Goal: Information Seeking & Learning: Learn about a topic

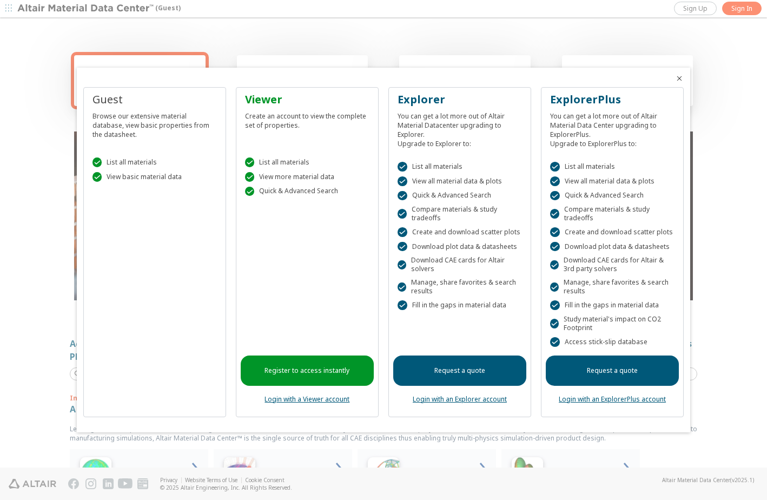
click at [678, 80] on icon "Close" at bounding box center [679, 78] width 9 height 9
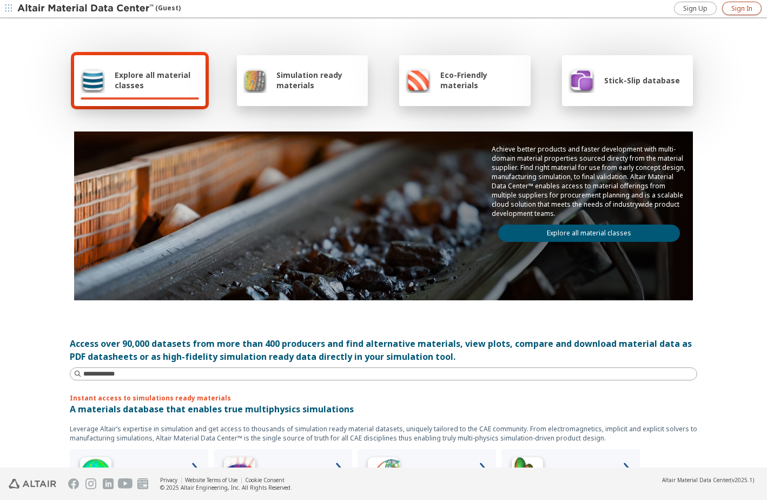
click at [744, 6] on span "Sign In" at bounding box center [741, 8] width 21 height 9
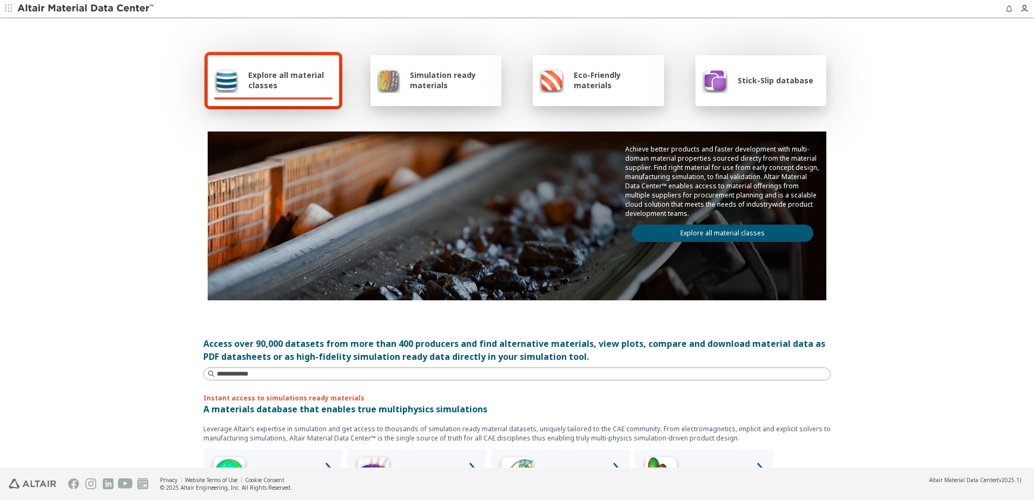
click at [717, 231] on link "Explore all material classes" at bounding box center [723, 232] width 182 height 17
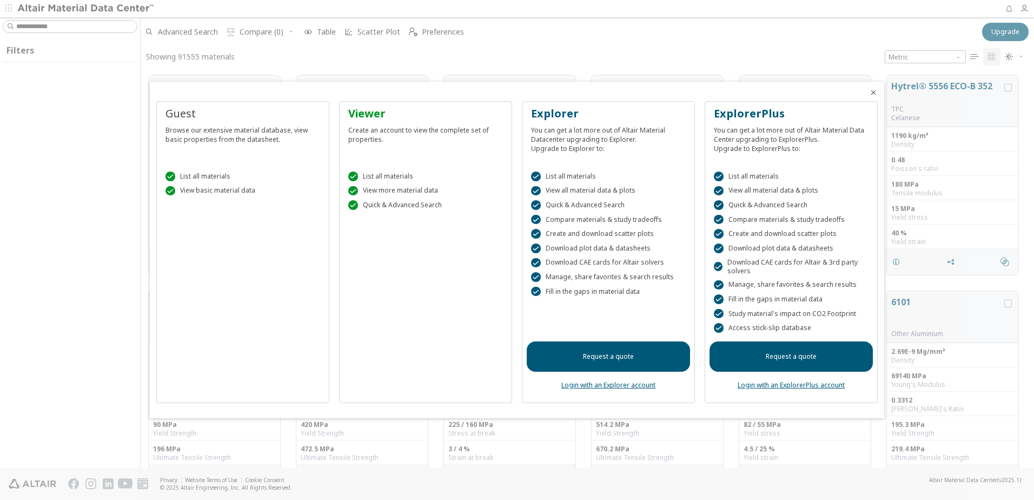
scroll to position [392, 886]
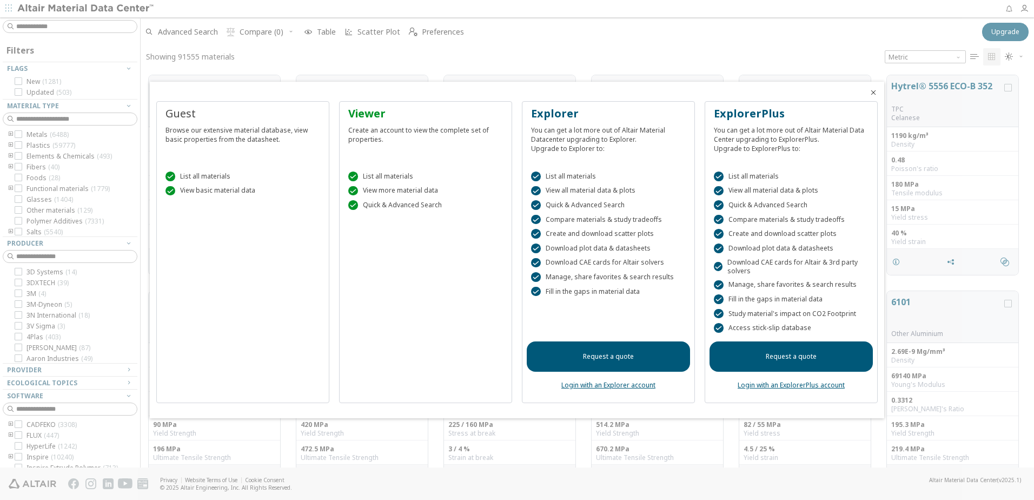
click at [874, 93] on icon "Close" at bounding box center [873, 92] width 9 height 9
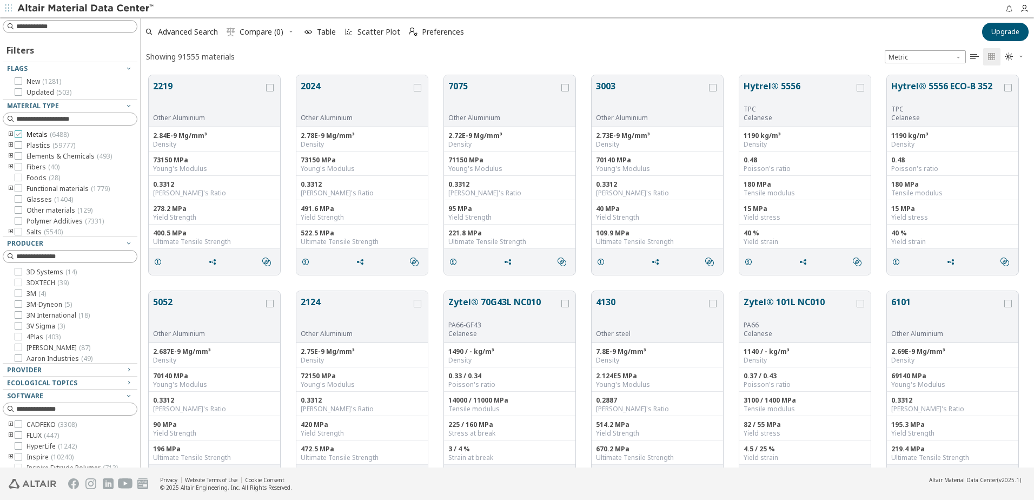
click at [19, 135] on icon at bounding box center [19, 134] width 8 height 8
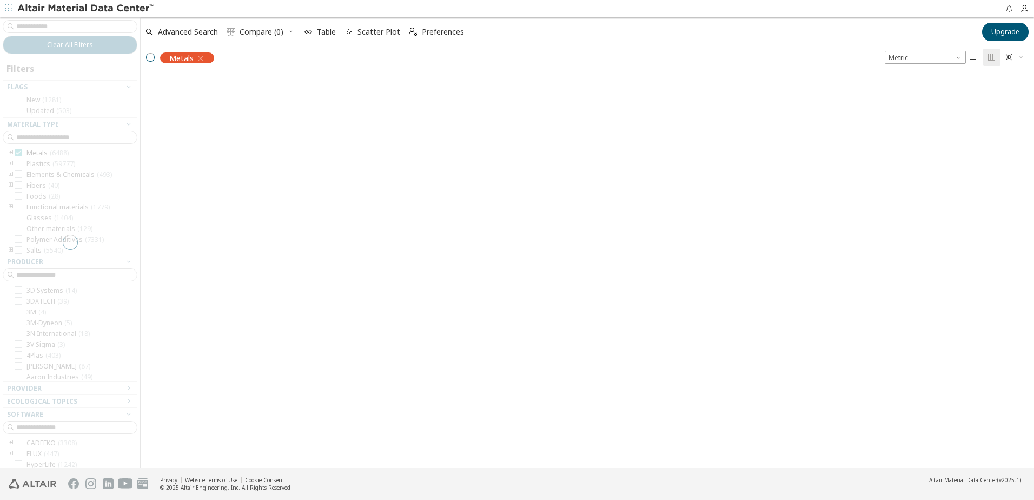
scroll to position [391, 886]
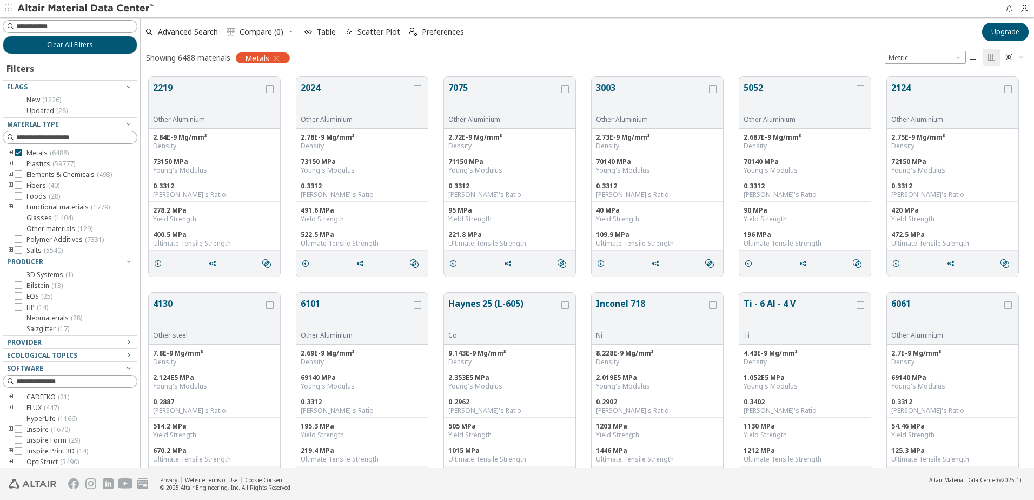
click at [10, 152] on icon "toogle group" at bounding box center [11, 153] width 8 height 9
click at [37, 204] on icon at bounding box center [35, 205] width 8 height 8
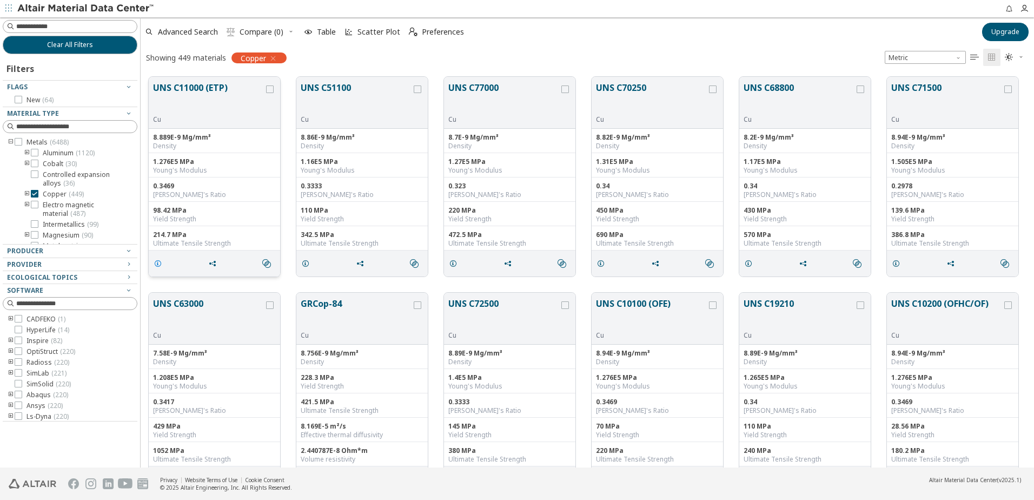
click at [161, 261] on icon "grid" at bounding box center [158, 263] width 9 height 9
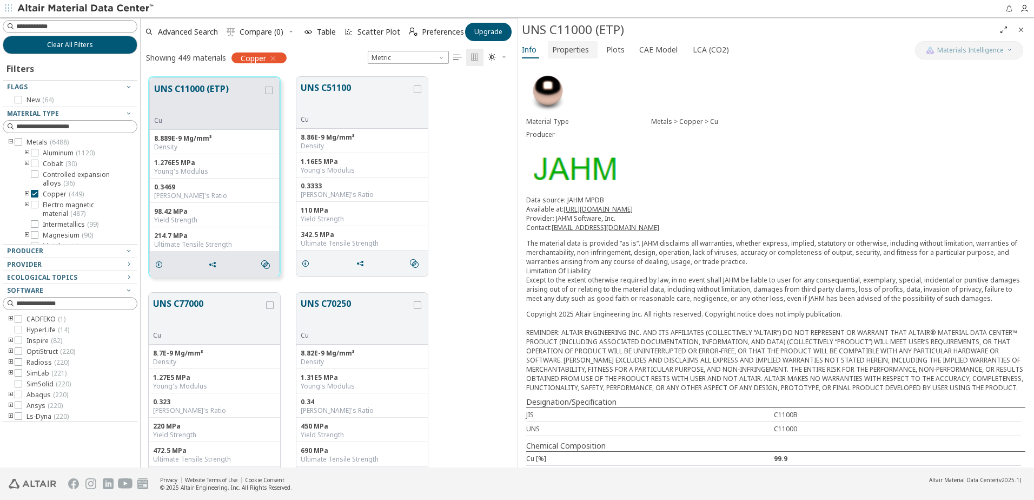
click at [572, 50] on span "Properties" at bounding box center [570, 49] width 37 height 17
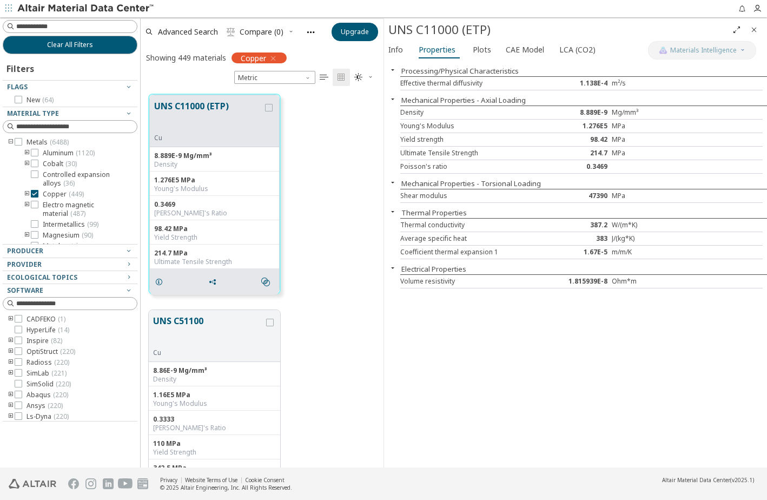
click at [23, 195] on div "Copper ( 449 )" at bounding box center [78, 194] width 118 height 9
click at [26, 195] on icon "toogle group" at bounding box center [27, 194] width 8 height 9
click at [52, 206] on icon at bounding box center [51, 205] width 8 height 8
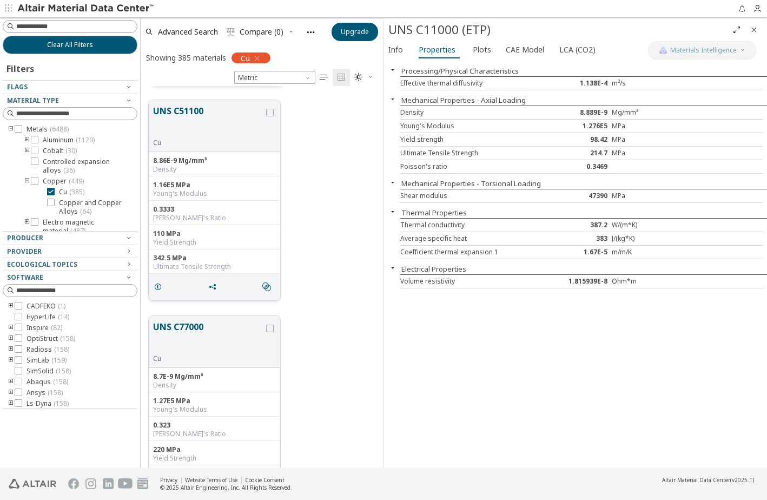
scroll to position [216, 0]
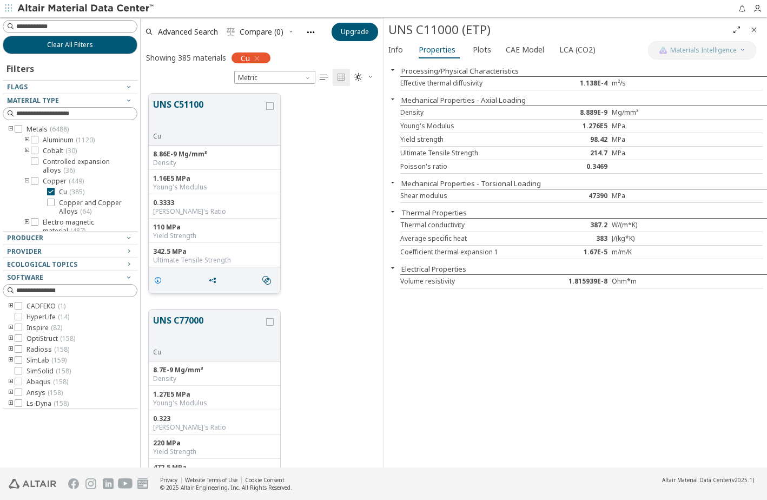
click at [158, 282] on icon "grid" at bounding box center [158, 280] width 9 height 9
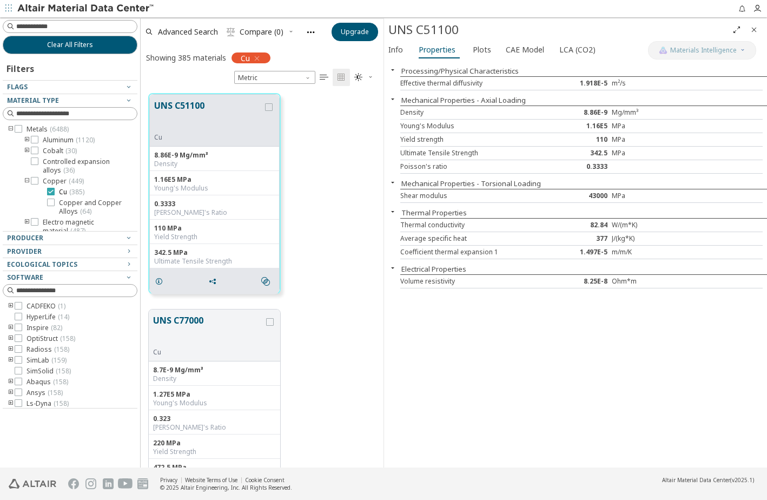
click at [50, 189] on icon at bounding box center [51, 192] width 8 height 8
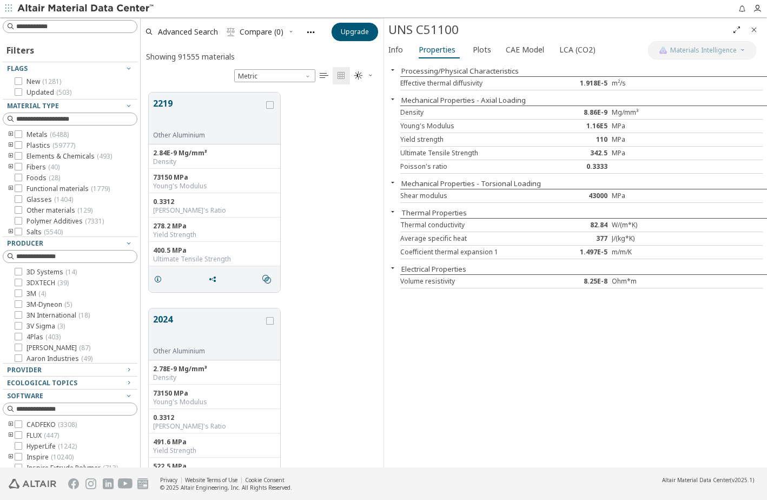
scroll to position [375, 235]
click at [13, 143] on icon "toogle group" at bounding box center [11, 145] width 8 height 9
click at [24, 157] on icon "toogle group" at bounding box center [27, 156] width 8 height 9
click at [28, 156] on icon "toogle group" at bounding box center [27, 156] width 8 height 9
click at [33, 155] on icon at bounding box center [35, 156] width 8 height 8
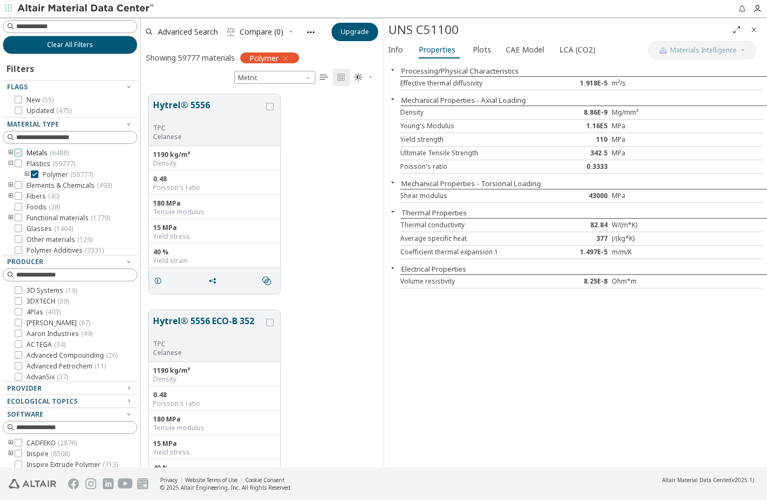
scroll to position [373, 235]
click at [26, 174] on icon "toogle group" at bounding box center [27, 174] width 8 height 9
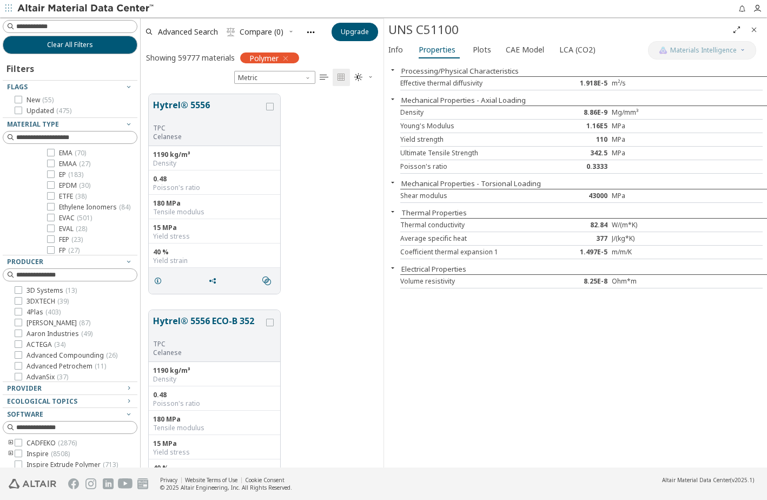
scroll to position [433, 0]
click at [157, 286] on span "grid" at bounding box center [159, 280] width 17 height 21
